Goal: Find specific page/section: Find specific page/section

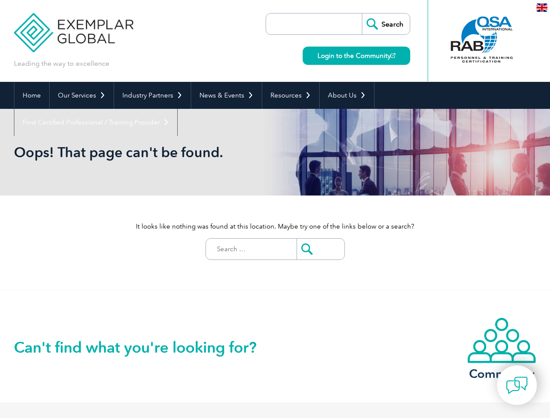
click at [275, 209] on div "It looks like nothing was found at this location. Maybe try one of the links be…" at bounding box center [275, 242] width 522 height 95
click at [81, 95] on link "Our Services" at bounding box center [82, 95] width 64 height 27
click at [151, 95] on link "Industry Partners" at bounding box center [152, 95] width 77 height 27
click at [224, 95] on link "News & Events" at bounding box center [226, 95] width 70 height 27
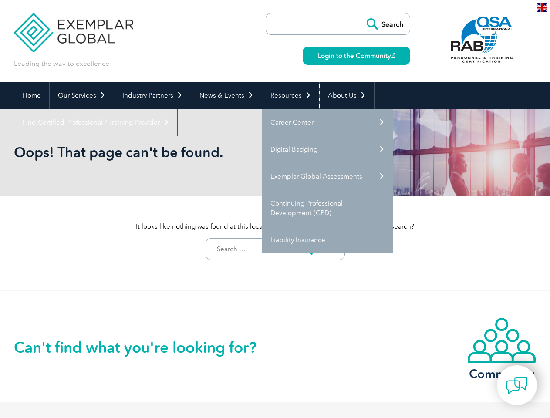
click at [287, 95] on link "Resources" at bounding box center [290, 95] width 57 height 27
click at [342, 95] on link "About Us" at bounding box center [346, 95] width 54 height 27
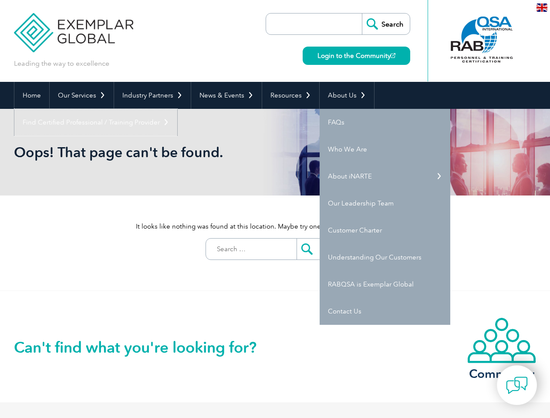
click at [177, 109] on link "Find Certified Professional / Training Provider" at bounding box center [95, 122] width 163 height 27
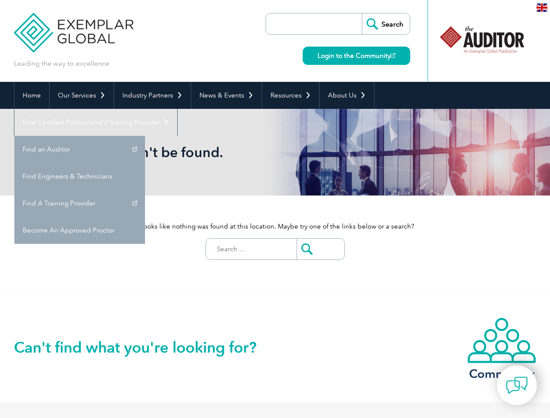
click at [516, 385] on img at bounding box center [517, 385] width 22 height 22
